Goal: Task Accomplishment & Management: Complete application form

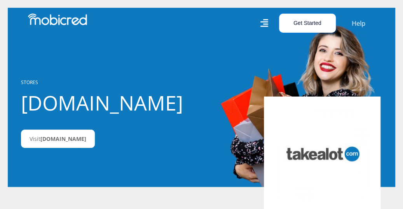
click at [301, 30] on button "Get Started" at bounding box center [307, 23] width 57 height 19
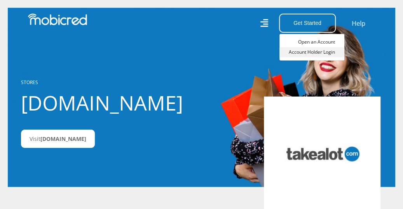
click at [322, 51] on link "Account Holder Login" at bounding box center [312, 52] width 65 height 10
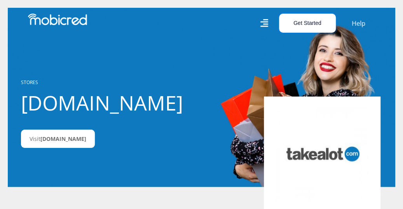
click at [302, 27] on button "Get Started" at bounding box center [307, 23] width 57 height 19
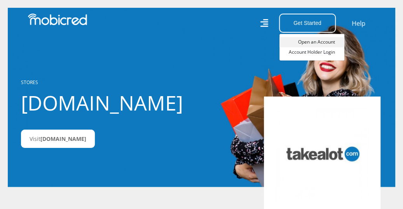
click at [308, 42] on link "Open an Account" at bounding box center [312, 42] width 65 height 10
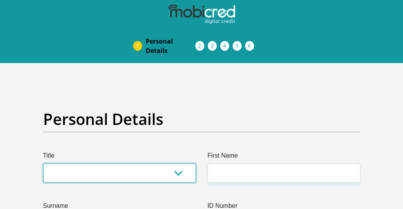
click at [139, 174] on select "Mr Ms Mrs Dr [PERSON_NAME]" at bounding box center [119, 172] width 153 height 19
select select "Mr"
click at [43, 163] on select "Mr Ms Mrs Dr [PERSON_NAME]" at bounding box center [119, 172] width 153 height 19
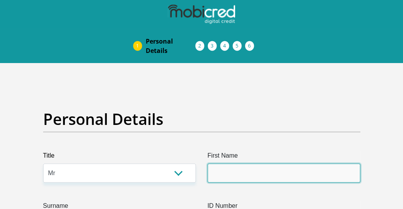
click at [240, 171] on input "First Name" at bounding box center [284, 172] width 153 height 19
type input "Phuti"
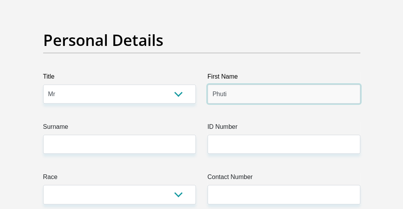
scroll to position [98, 0]
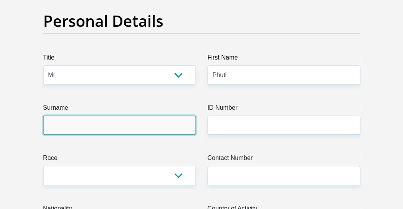
click at [102, 131] on input "Surname" at bounding box center [119, 124] width 153 height 19
type input "Masebe"
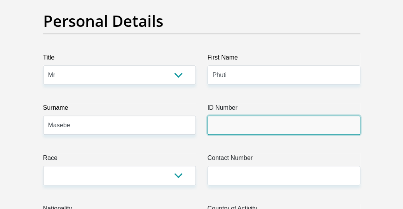
click at [234, 129] on input "ID Number" at bounding box center [284, 124] width 153 height 19
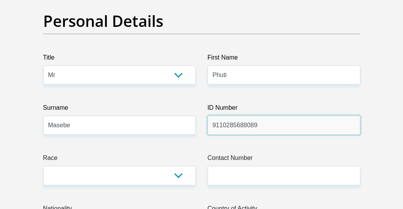
type input "9110285688089"
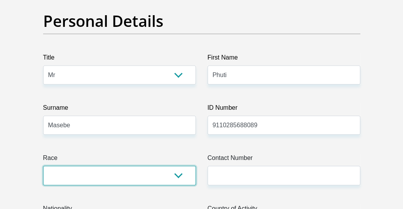
click at [170, 179] on select "Black Coloured Indian White Other" at bounding box center [119, 175] width 153 height 19
select select "1"
click at [43, 166] on select "Black Coloured Indian White Other" at bounding box center [119, 175] width 153 height 19
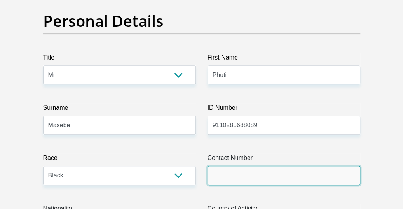
click at [267, 178] on input "Contact Number" at bounding box center [284, 175] width 153 height 19
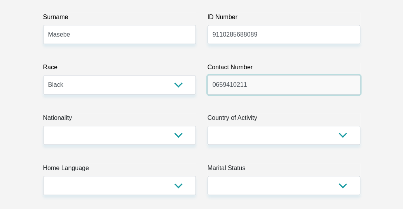
scroll to position [204, 0]
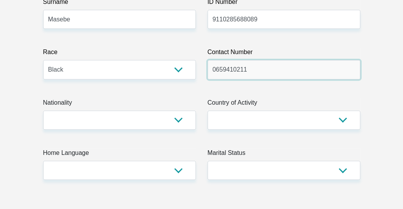
type input "0659410211"
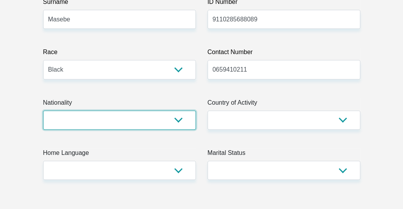
click at [117, 121] on select "[GEOGRAPHIC_DATA] [GEOGRAPHIC_DATA] [GEOGRAPHIC_DATA] [GEOGRAPHIC_DATA] [GEOGRA…" at bounding box center [119, 119] width 153 height 19
select select "ZAF"
click at [43, 110] on select "[GEOGRAPHIC_DATA] [GEOGRAPHIC_DATA] [GEOGRAPHIC_DATA] [GEOGRAPHIC_DATA] [GEOGRA…" at bounding box center [119, 119] width 153 height 19
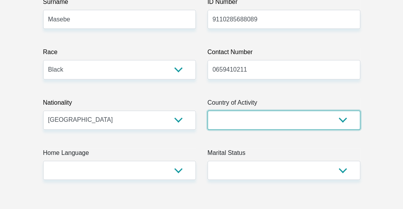
click at [260, 122] on select "[GEOGRAPHIC_DATA] [GEOGRAPHIC_DATA] [GEOGRAPHIC_DATA] [GEOGRAPHIC_DATA] [GEOGRA…" at bounding box center [284, 119] width 153 height 19
select select "ZAF"
click at [260, 122] on select "[GEOGRAPHIC_DATA] [GEOGRAPHIC_DATA] [GEOGRAPHIC_DATA] [GEOGRAPHIC_DATA] [GEOGRA…" at bounding box center [284, 119] width 153 height 19
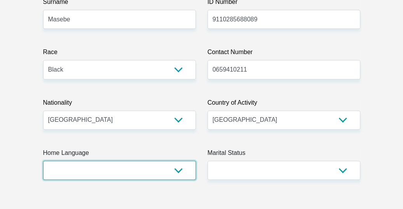
click at [108, 172] on select "Afrikaans English Sepedi South Ndebele Southern Sotho Swati Tsonga Tswana Venda…" at bounding box center [119, 170] width 153 height 19
select select "nso"
click at [43, 161] on select "Afrikaans English Sepedi South Ndebele Southern Sotho Swati Tsonga Tswana Venda…" at bounding box center [119, 170] width 153 height 19
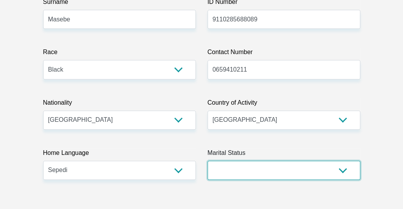
click at [260, 164] on select "Married ANC Single Divorced Widowed Married COP or Customary Law" at bounding box center [284, 170] width 153 height 19
select select "2"
click at [208, 161] on select "Married ANC Single Divorced Widowed Married COP or Customary Law" at bounding box center [284, 170] width 153 height 19
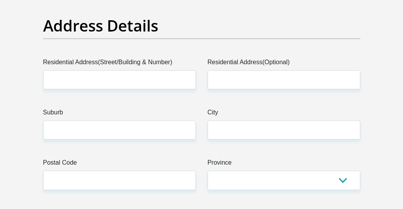
scroll to position [425, 0]
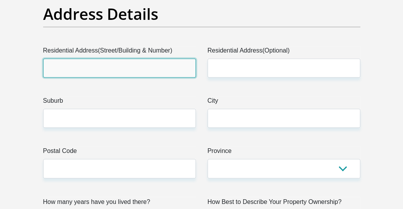
click at [110, 65] on input "Residential Address(Street/Building & Number)" at bounding box center [119, 67] width 153 height 19
type input "[STREET_ADDRESS]"
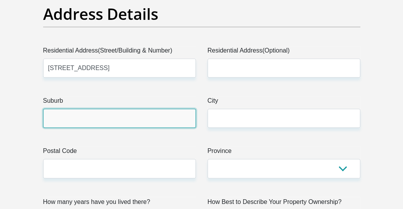
type input "Tembisa Ext, Gauteng"
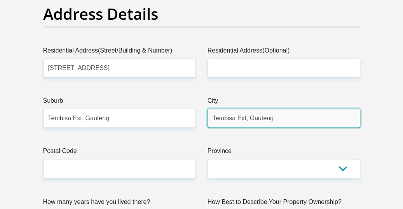
type input "1632"
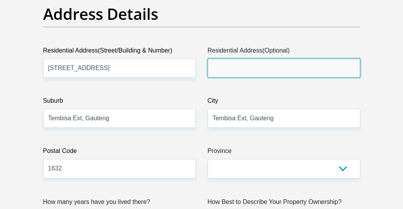
click at [250, 72] on input "Residential Address(Optional)" at bounding box center [284, 67] width 153 height 19
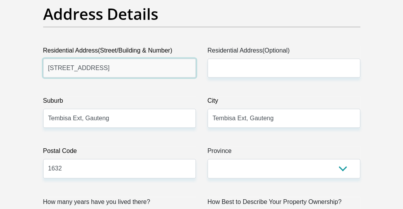
drag, startPoint x: 40, startPoint y: 72, endPoint x: 9, endPoint y: 73, distance: 30.4
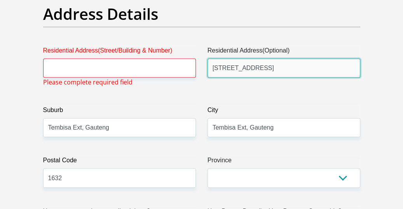
type input "[STREET_ADDRESS]"
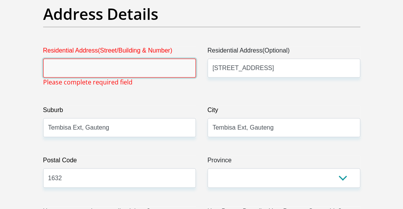
click at [168, 61] on input "Residential Address(Street/Building & Number)" at bounding box center [119, 67] width 153 height 19
paste input "[STREET_ADDRESS]"
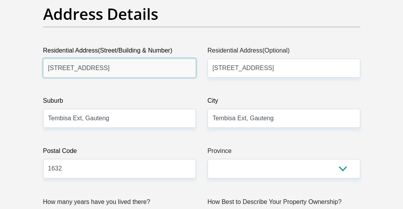
type input "[STREET_ADDRESS]"
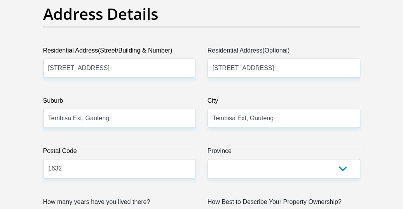
drag, startPoint x: 245, startPoint y: 88, endPoint x: 251, endPoint y: 88, distance: 5.8
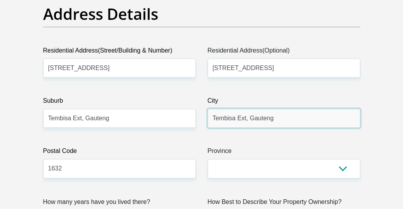
drag, startPoint x: 280, startPoint y: 119, endPoint x: 177, endPoint y: 120, distance: 103.4
type input "[GEOGRAPHIC_DATA]"
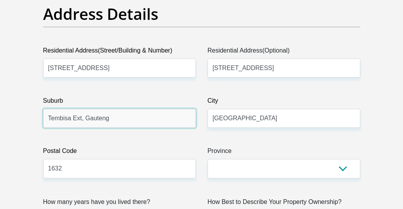
click at [132, 120] on input "Tembisa Ext, Gauteng" at bounding box center [119, 117] width 153 height 19
drag, startPoint x: 132, startPoint y: 120, endPoint x: 72, endPoint y: 120, distance: 59.5
click at [72, 120] on input "Tembisa Ext, Gauteng" at bounding box center [119, 117] width 153 height 19
type input "Tembisa"
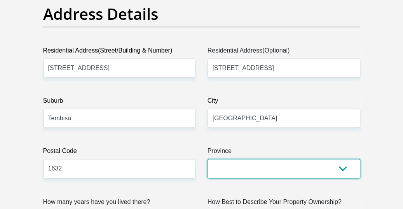
click at [260, 168] on select "Eastern Cape Free State [GEOGRAPHIC_DATA] [GEOGRAPHIC_DATA][DATE] [GEOGRAPHIC_D…" at bounding box center [284, 168] width 153 height 19
select select "Gauteng"
click at [208, 159] on select "Eastern Cape Free State [GEOGRAPHIC_DATA] [GEOGRAPHIC_DATA][DATE] [GEOGRAPHIC_D…" at bounding box center [284, 168] width 153 height 19
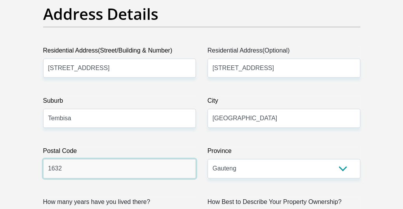
click at [107, 169] on input "1632" at bounding box center [119, 168] width 153 height 19
type input "1632"
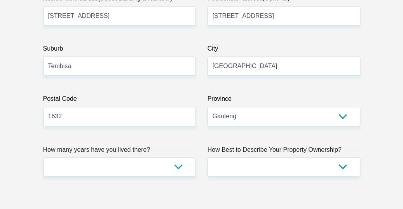
scroll to position [528, 0]
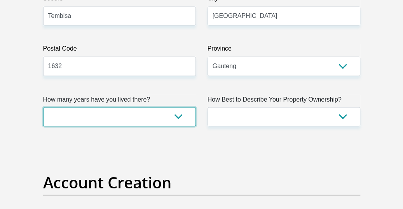
click at [156, 116] on select "less than 1 year 1-3 years 3-5 years 5+ years" at bounding box center [119, 116] width 153 height 19
click at [124, 124] on select "less than 1 year 1-3 years 3-5 years 5+ years" at bounding box center [119, 116] width 153 height 19
select select "5"
click at [43, 107] on select "less than 1 year 1-3 years 3-5 years 5+ years" at bounding box center [119, 116] width 153 height 19
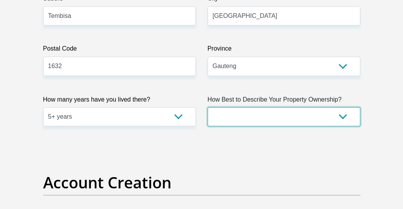
click at [344, 116] on select "Owned Rented Family Owned Company Dwelling" at bounding box center [284, 116] width 153 height 19
select select "parents"
click at [208, 107] on select "Owned Rented Family Owned Company Dwelling" at bounding box center [284, 116] width 153 height 19
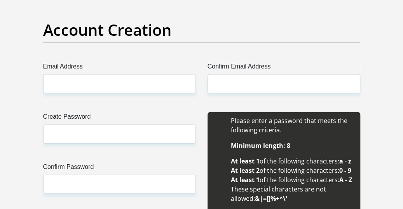
scroll to position [684, 0]
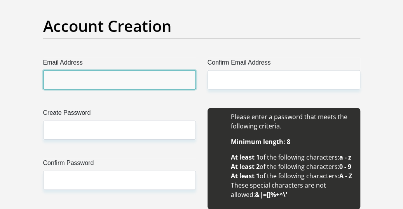
click at [84, 70] on input "Email Address" at bounding box center [119, 79] width 153 height 19
type input "[EMAIL_ADDRESS][DOMAIN_NAME]"
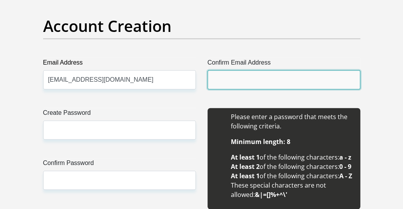
click at [238, 82] on input "Confirm Email Address" at bounding box center [284, 79] width 153 height 19
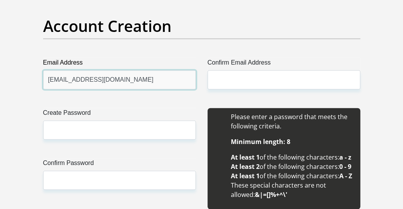
drag, startPoint x: 154, startPoint y: 80, endPoint x: 8, endPoint y: 79, distance: 146.2
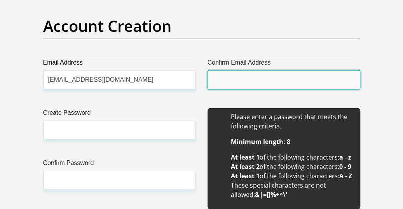
click at [234, 83] on input "Confirm Email Address" at bounding box center [284, 79] width 153 height 19
paste input "[EMAIL_ADDRESS][DOMAIN_NAME]"
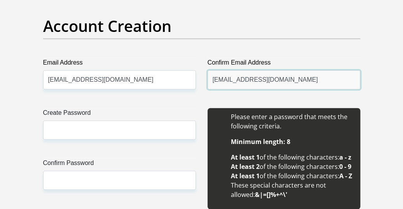
type input "[EMAIL_ADDRESS][DOMAIN_NAME]"
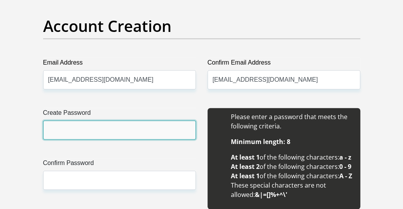
click at [108, 126] on input "Create Password" at bounding box center [119, 130] width 153 height 19
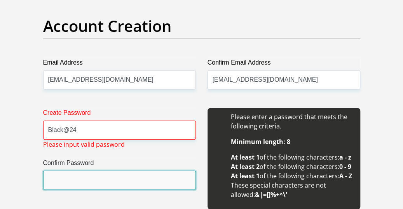
click at [104, 178] on input "Confirm Password" at bounding box center [119, 180] width 153 height 19
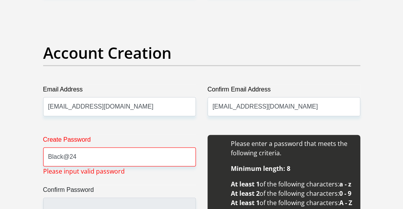
scroll to position [645, 0]
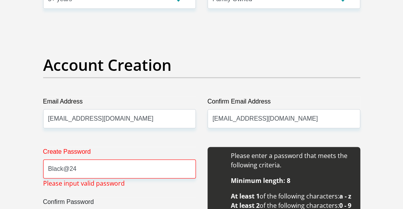
click at [114, 178] on span "Please input valid password" at bounding box center [84, 182] width 82 height 9
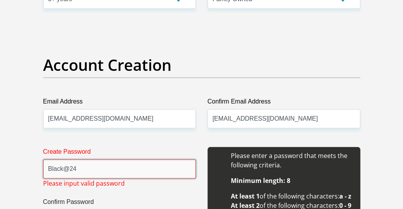
click at [127, 163] on input "Black@24" at bounding box center [119, 168] width 153 height 19
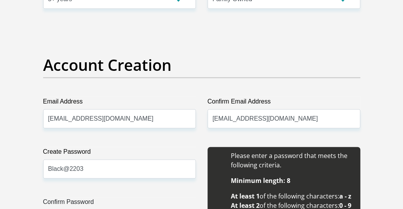
click at [140, 189] on div "Create Password Black@2203 Please input valid password Confirm Password" at bounding box center [119, 197] width 164 height 101
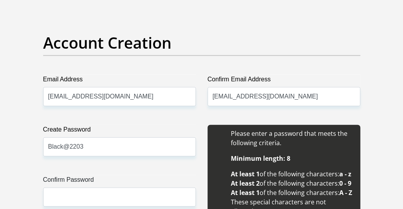
scroll to position [684, 0]
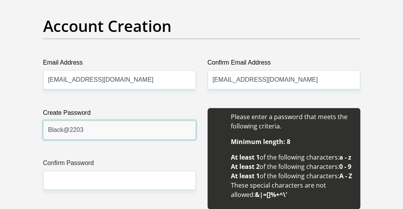
click at [127, 129] on input "Black@2203" at bounding box center [119, 130] width 153 height 19
type input "Black@2203"
drag, startPoint x: 127, startPoint y: 129, endPoint x: 27, endPoint y: 126, distance: 99.6
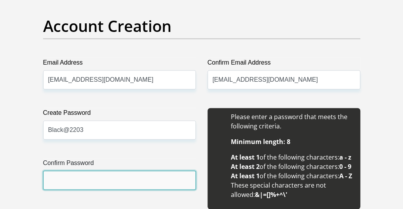
click at [51, 180] on input "Confirm Password" at bounding box center [119, 180] width 153 height 19
paste input "Black@2203"
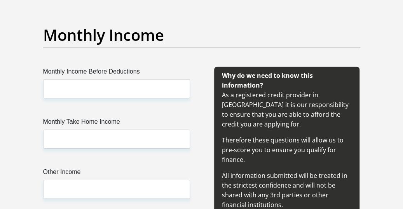
scroll to position [917, 0]
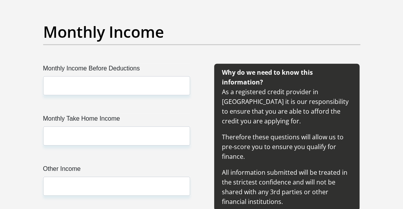
type input "Black@2203"
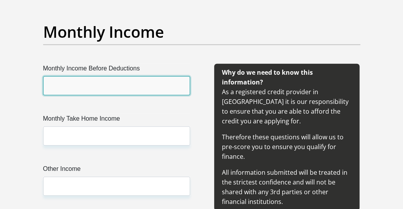
click at [127, 95] on input "Monthly Income Before Deductions" at bounding box center [116, 85] width 147 height 19
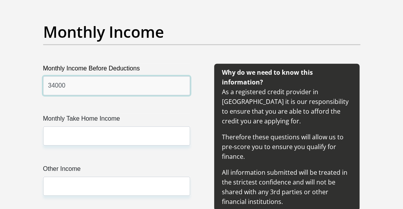
type input "34000"
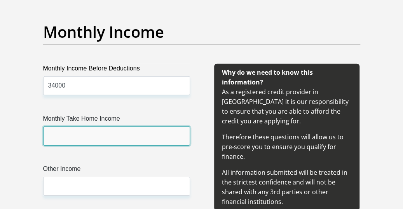
click at [72, 145] on input "Monthly Take Home Income" at bounding box center [116, 135] width 147 height 19
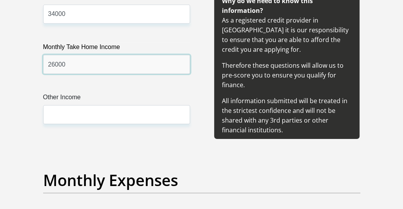
scroll to position [995, 0]
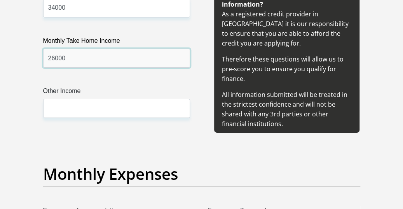
type input "26000"
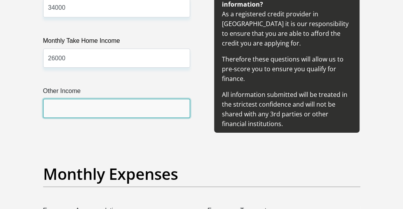
click at [82, 118] on input "Other Income" at bounding box center [116, 108] width 147 height 19
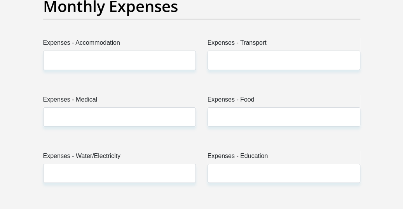
scroll to position [1173, 0]
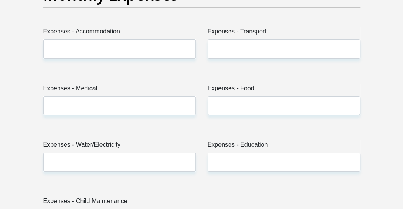
type input "5000"
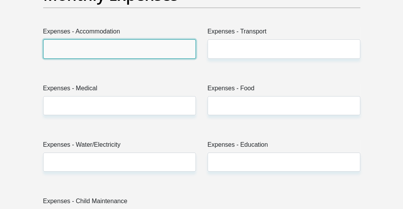
click at [102, 58] on input "Expenses - Accommodation" at bounding box center [119, 48] width 153 height 19
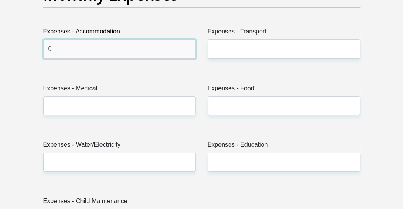
type input "0"
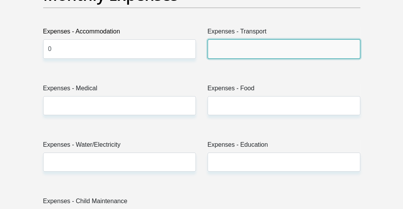
click at [270, 58] on input "Expenses - Transport" at bounding box center [284, 48] width 153 height 19
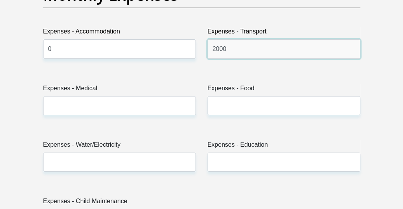
type input "2000"
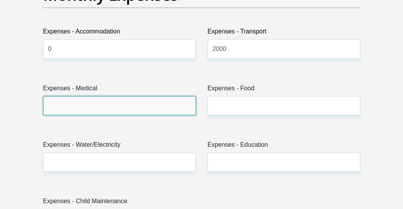
click at [93, 115] on input "Expenses - Medical" at bounding box center [119, 105] width 153 height 19
type input "0"
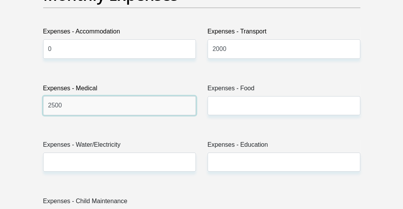
type input "2500"
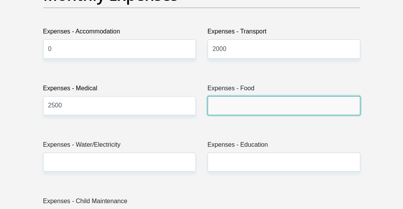
click at [243, 115] on input "Expenses - Food" at bounding box center [284, 105] width 153 height 19
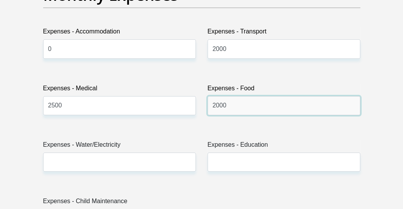
type input "2000"
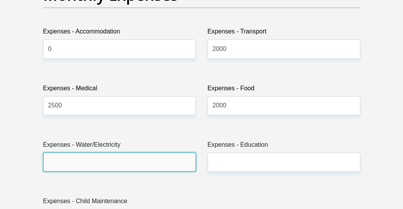
click at [100, 171] on input "Expenses - Water/Electricity" at bounding box center [119, 161] width 153 height 19
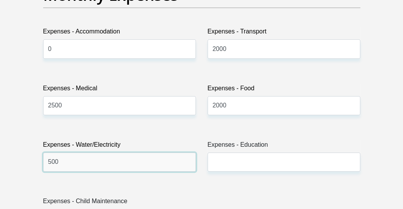
type input "500"
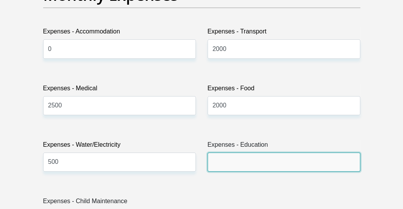
click at [246, 171] on input "Expenses - Education" at bounding box center [284, 161] width 153 height 19
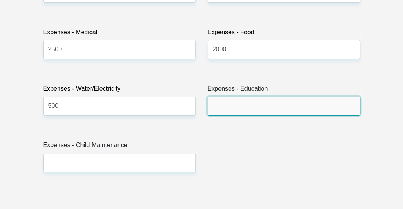
scroll to position [1241, 0]
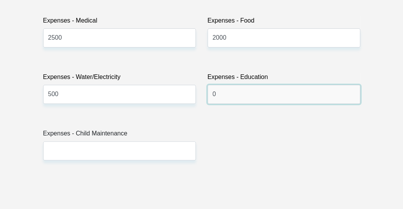
type input "0"
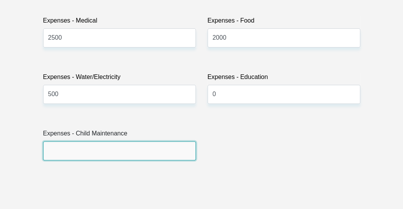
click at [81, 160] on input "Expenses - Child Maintenance" at bounding box center [119, 150] width 153 height 19
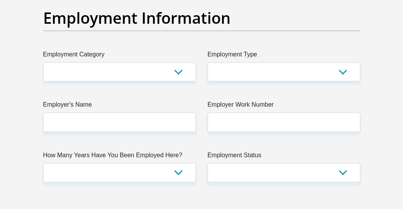
scroll to position [1470, 0]
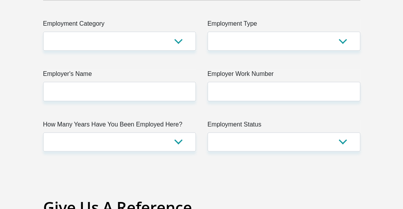
type input "3000"
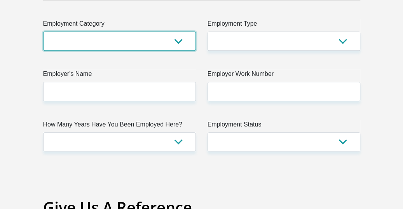
click at [142, 51] on select "AGRICULTURE ALCOHOL & TOBACCO CONSTRUCTION MATERIALS METALLURGY EQUIPMENT FOR R…" at bounding box center [119, 40] width 153 height 19
select select "71"
click at [43, 51] on select "AGRICULTURE ALCOHOL & TOBACCO CONSTRUCTION MATERIALS METALLURGY EQUIPMENT FOR R…" at bounding box center [119, 40] width 153 height 19
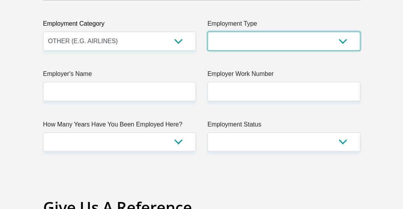
click at [278, 51] on select "College/Lecturer Craft Seller Creative Driver Executive Farmer Forces - Non Com…" at bounding box center [284, 40] width 153 height 19
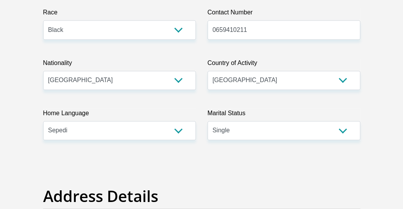
scroll to position [0, 0]
